Goal: Check status: Check status

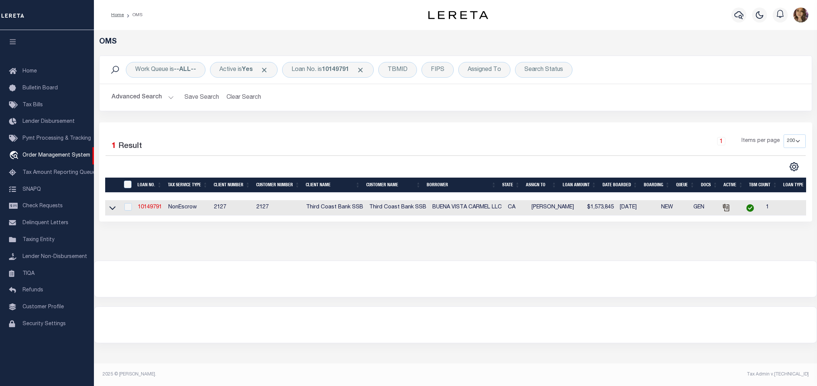
select select "200"
click at [331, 68] on b "10149791" at bounding box center [335, 70] width 27 height 6
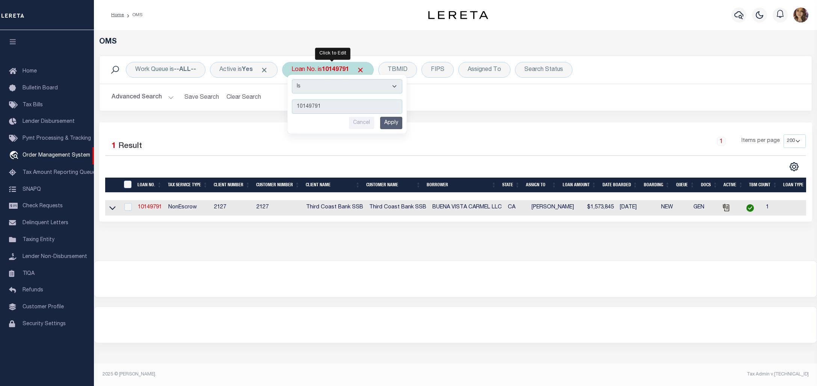
type input "124463"
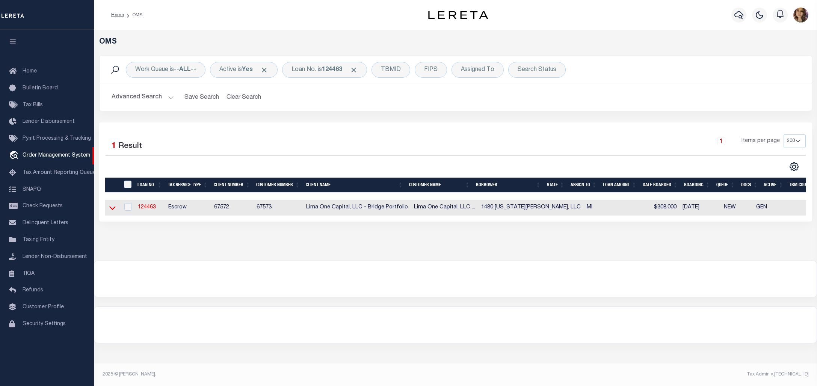
click at [111, 209] on icon at bounding box center [112, 209] width 6 height 4
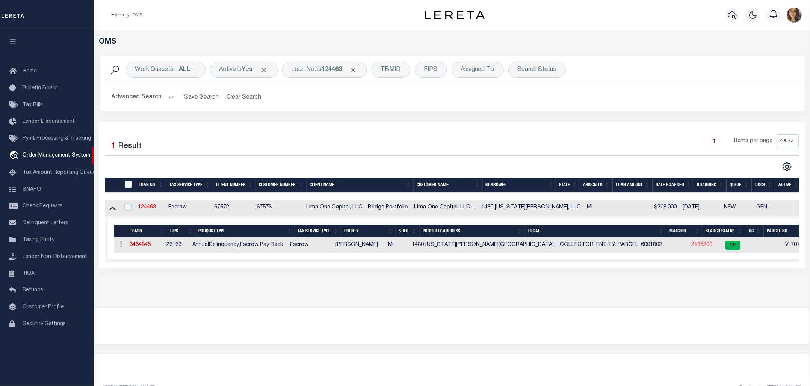
click at [692, 246] on link "2186200" at bounding box center [702, 244] width 21 height 5
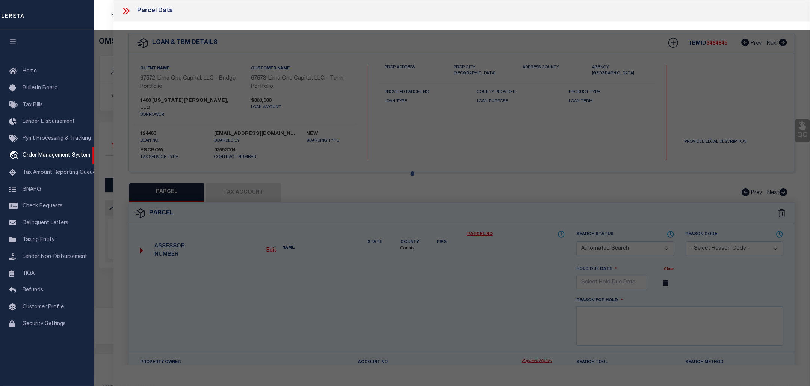
checkbox input "false"
select select "CP"
type input "1480 VIRGINIA PARK STREET"
checkbox input "false"
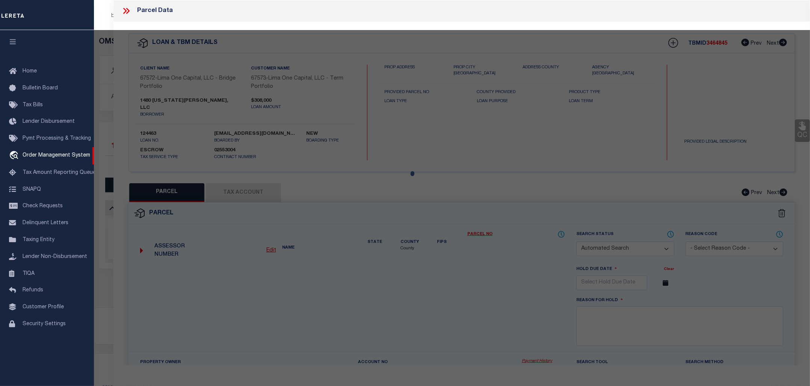
type input "DETROIT MI 48206"
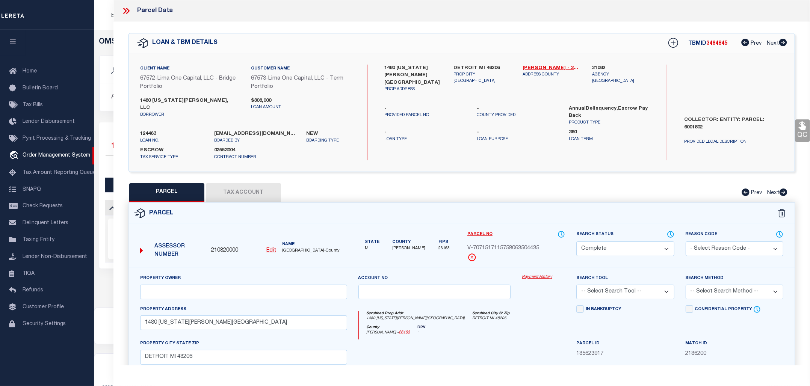
click at [534, 274] on link "Payment History" at bounding box center [543, 277] width 43 height 6
click at [128, 9] on icon at bounding box center [126, 11] width 10 height 10
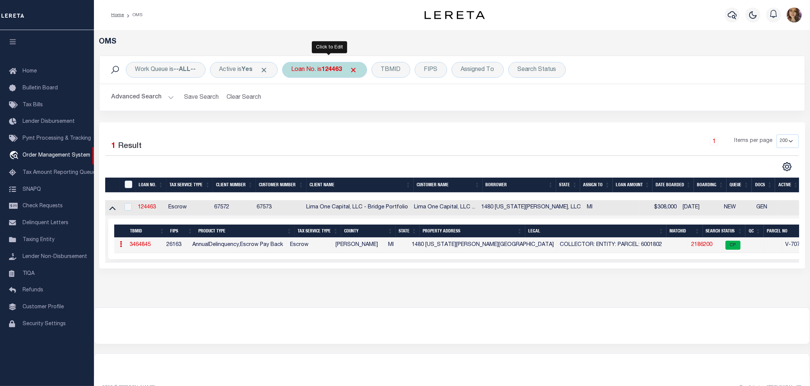
click at [340, 71] on b "124463" at bounding box center [332, 70] width 20 height 6
type input "130895"
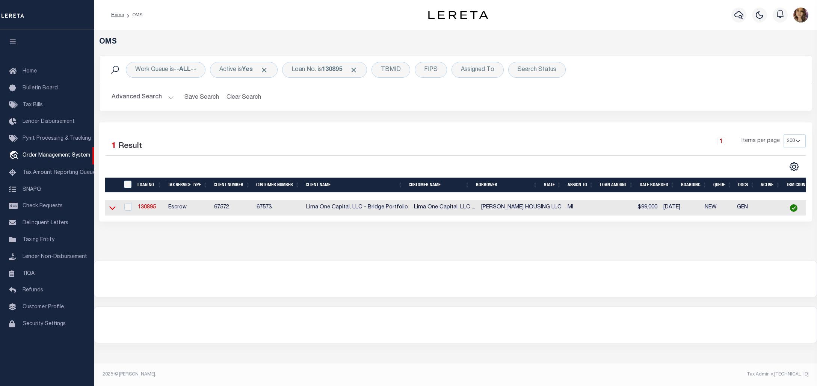
click at [112, 210] on icon at bounding box center [112, 209] width 6 height 4
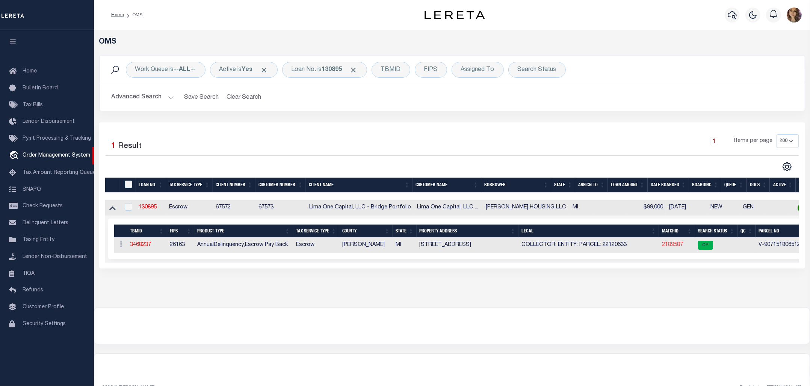
click at [669, 246] on link "2189587" at bounding box center [672, 244] width 21 height 5
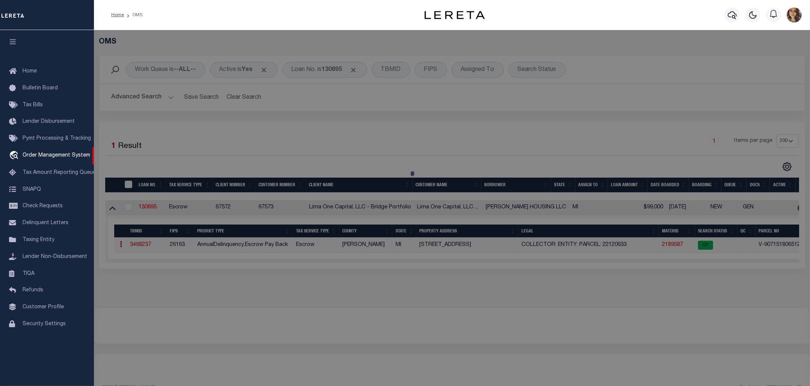
select select "AS"
checkbox input "false"
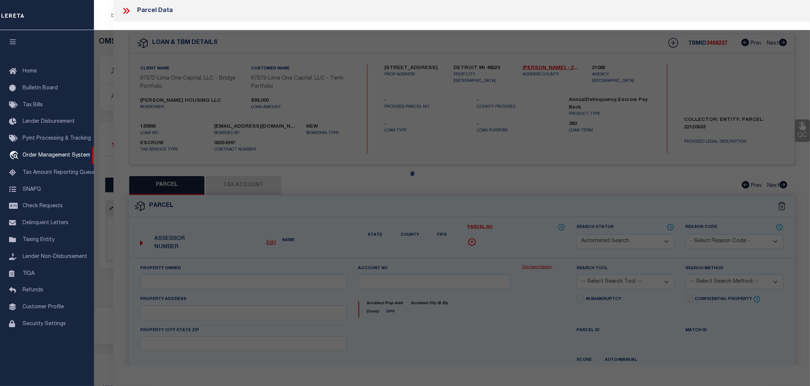
select select "CP"
type input "12850 RIVERDALE AVENUE"
checkbox input "false"
type input "DETROIT MI 48223"
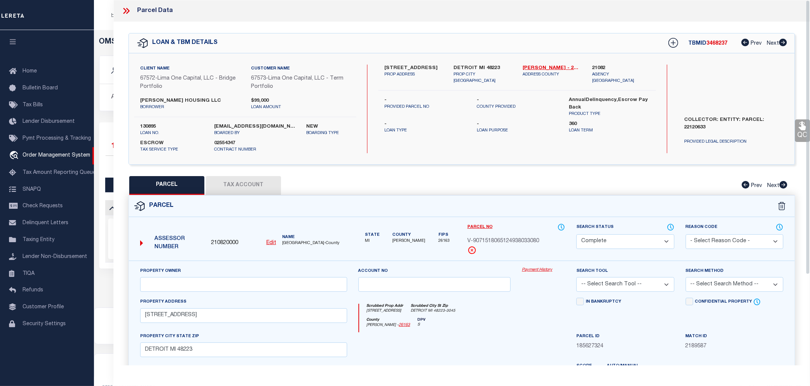
click at [537, 270] on link "Payment History" at bounding box center [543, 270] width 43 height 6
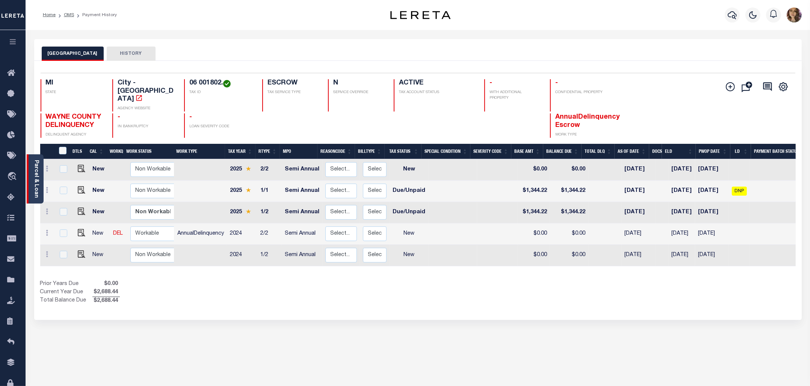
click at [36, 171] on link "Parcel & Loan" at bounding box center [35, 179] width 5 height 38
click at [56, 179] on span "Order Management System" at bounding box center [69, 176] width 92 height 21
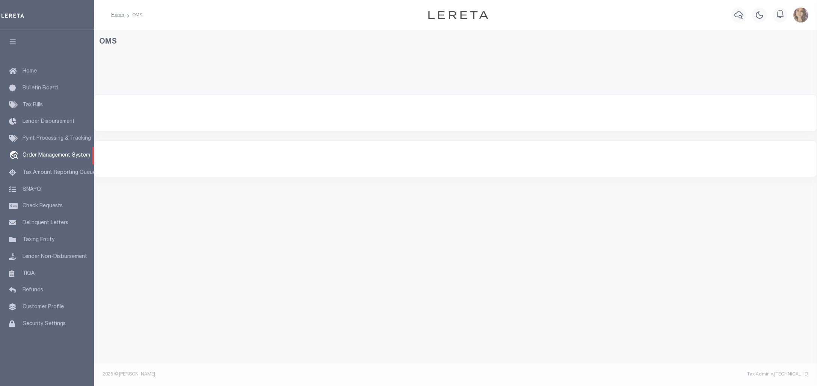
select select "200"
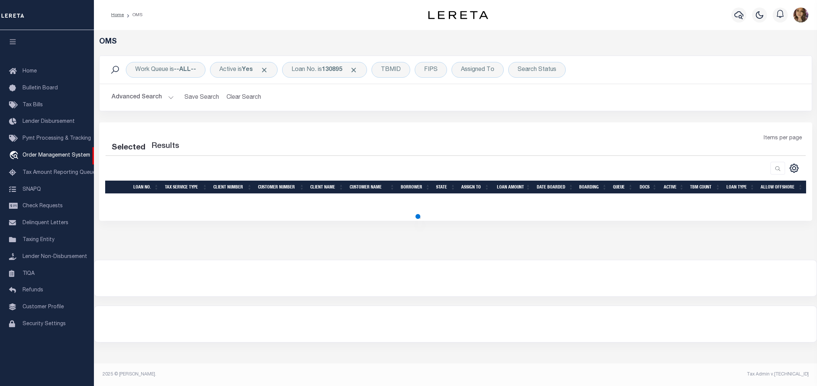
select select "200"
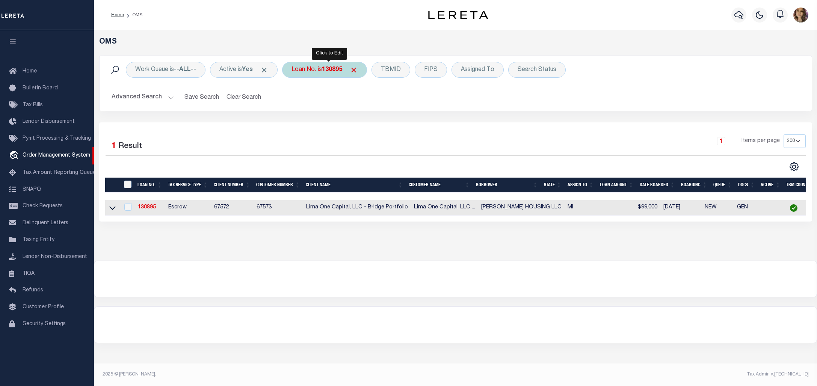
click at [315, 69] on div "Loan No. is 130895" at bounding box center [324, 70] width 85 height 16
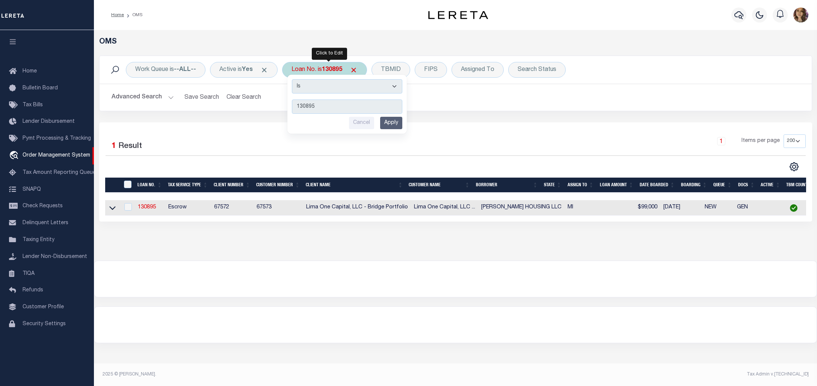
type input "40005223"
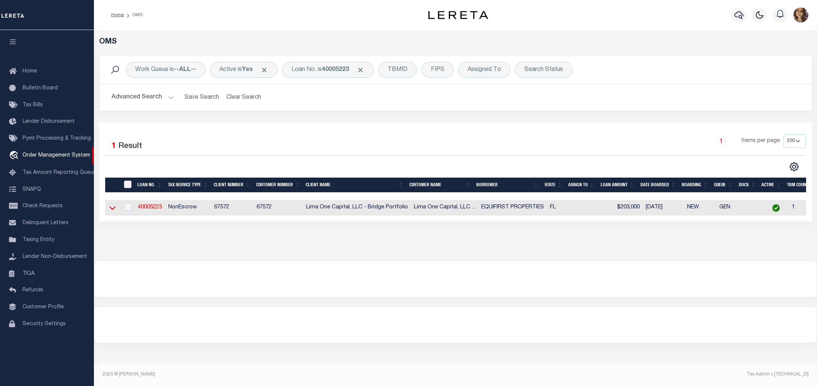
click at [111, 207] on icon at bounding box center [112, 208] width 6 height 8
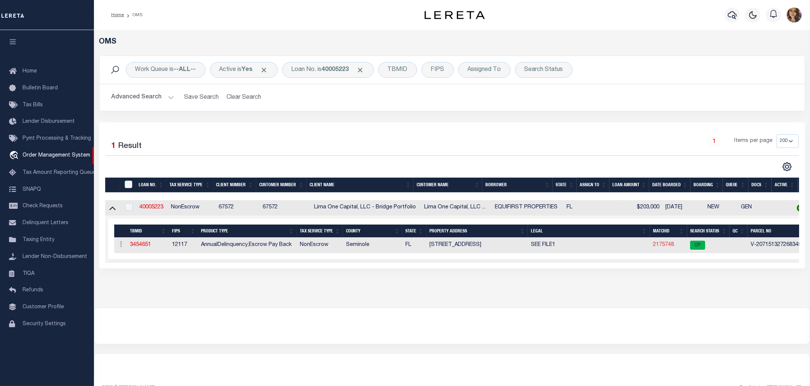
click at [661, 245] on link "2175748" at bounding box center [663, 244] width 21 height 5
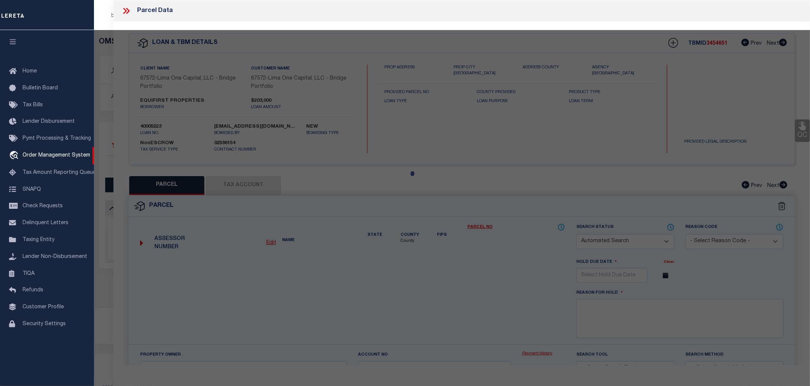
checkbox input "false"
select select "CP"
select select "AGW"
select select
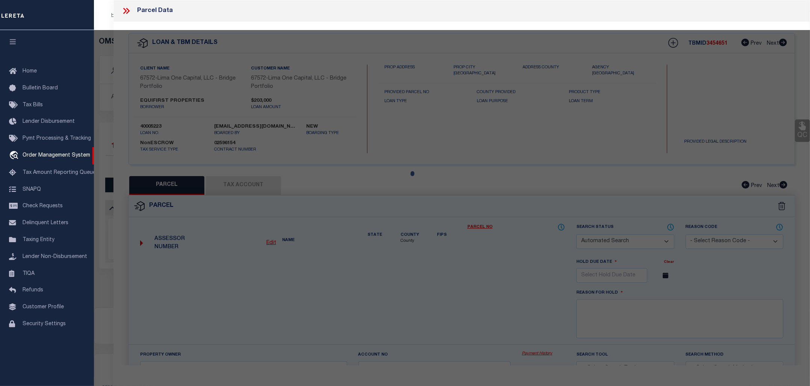
type input "[STREET_ADDRESS]"
checkbox input "false"
type input "[GEOGRAPHIC_DATA] 32792"
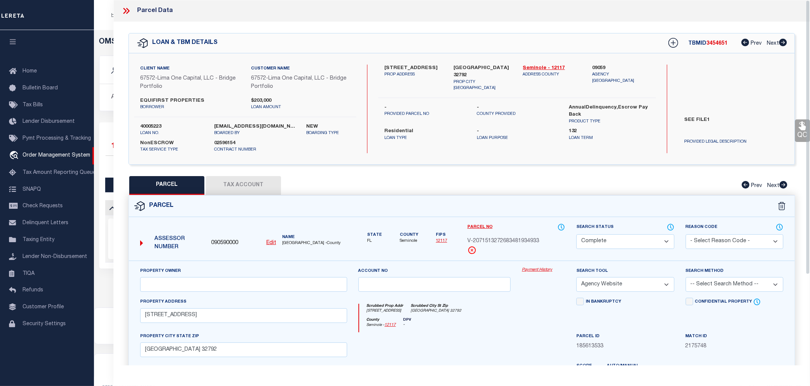
click at [532, 268] on link "Payment History" at bounding box center [543, 270] width 43 height 6
